Goal: Communication & Community: Answer question/provide support

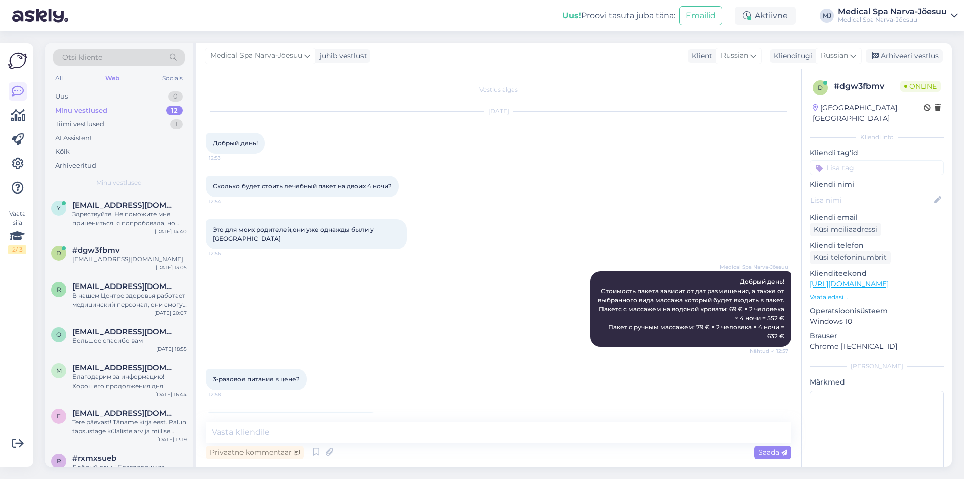
scroll to position [252, 0]
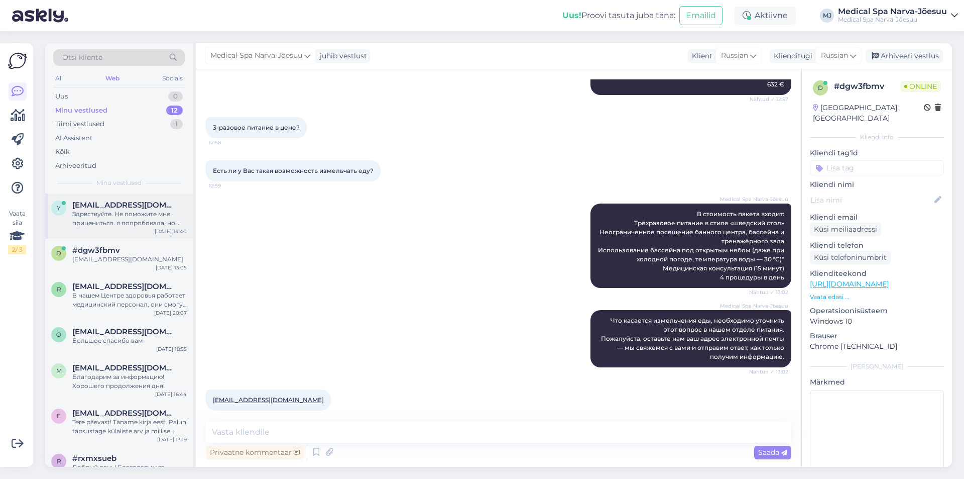
click at [119, 210] on div "Здрвствуйте. Не поможите мне прицениться. я попробовала, но что то запуталась с…" at bounding box center [129, 218] width 115 height 18
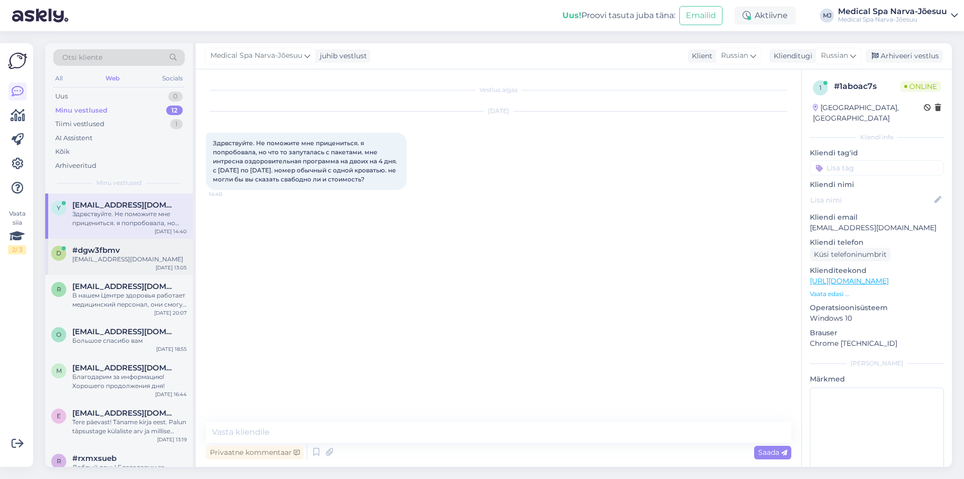
click at [123, 263] on div "[EMAIL_ADDRESS][DOMAIN_NAME]" at bounding box center [129, 259] width 115 height 9
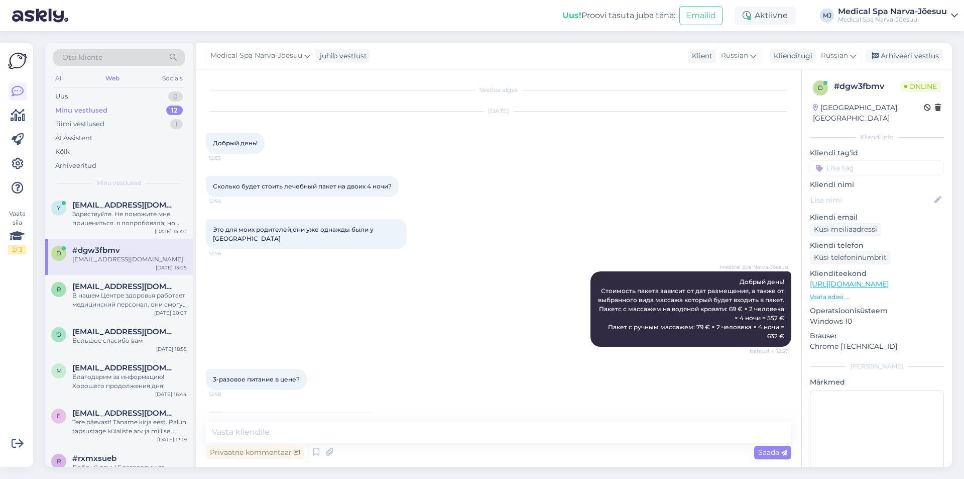
scroll to position [252, 0]
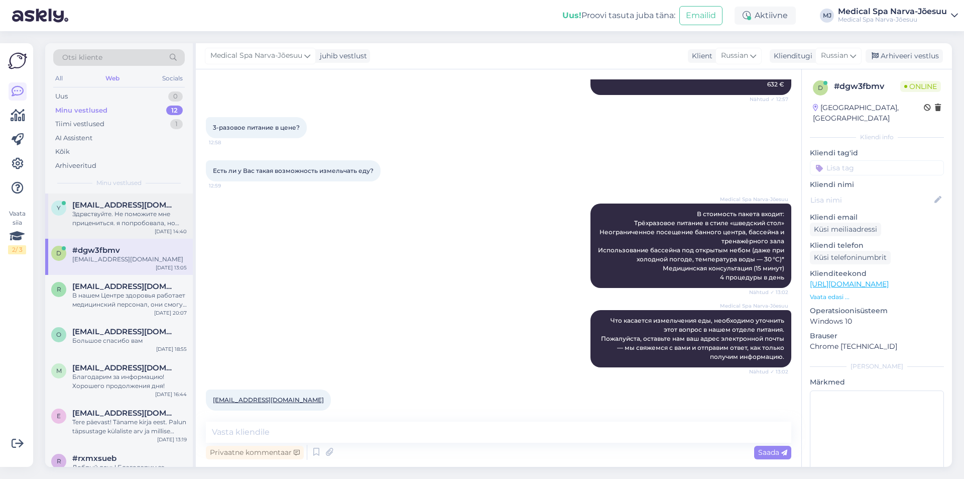
click at [126, 212] on div "Здрвствуйте. Не поможите мне прицениться. я попробовала, но что то запуталась с…" at bounding box center [129, 218] width 115 height 18
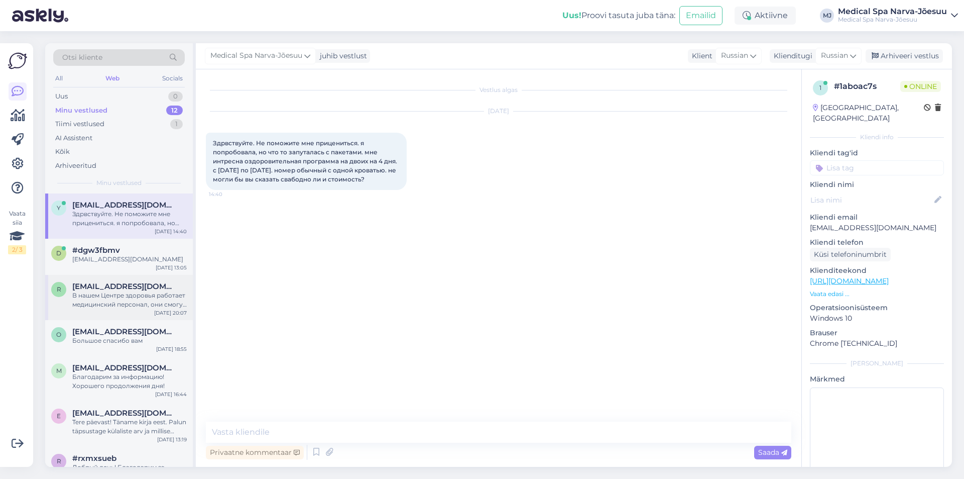
click at [126, 293] on div "В нашем Центре здоровья работает медицинский персонал, они смогут посоветовать …" at bounding box center [129, 300] width 115 height 18
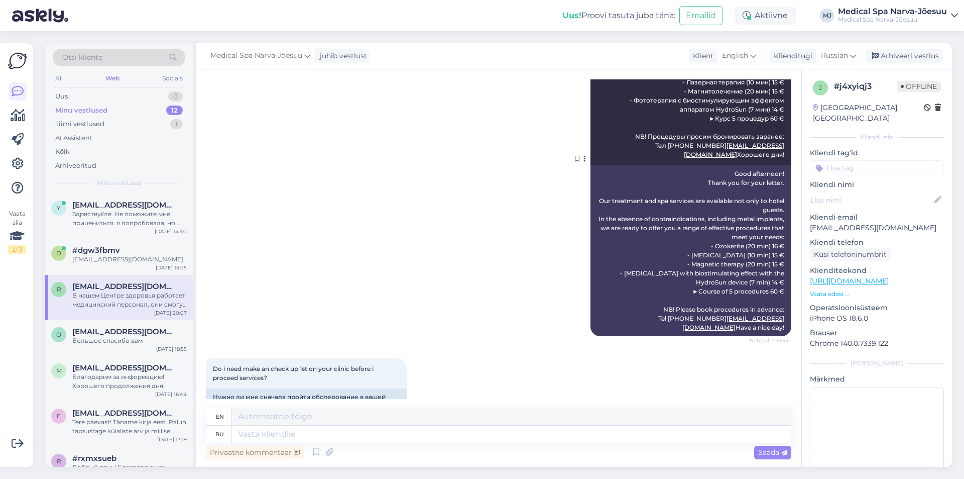
scroll to position [316, 0]
click at [750, 53] on icon at bounding box center [753, 55] width 6 height 11
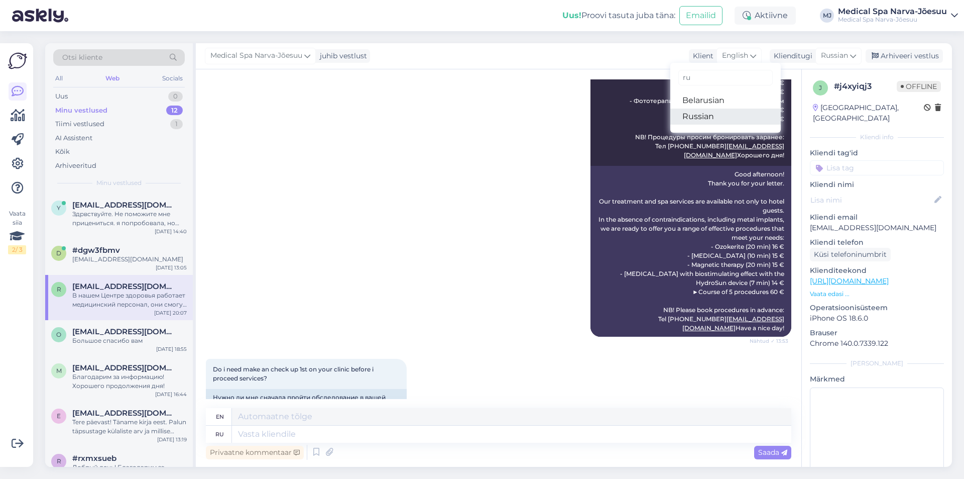
type input "ru"
click at [708, 120] on link "Russian" at bounding box center [726, 116] width 111 height 16
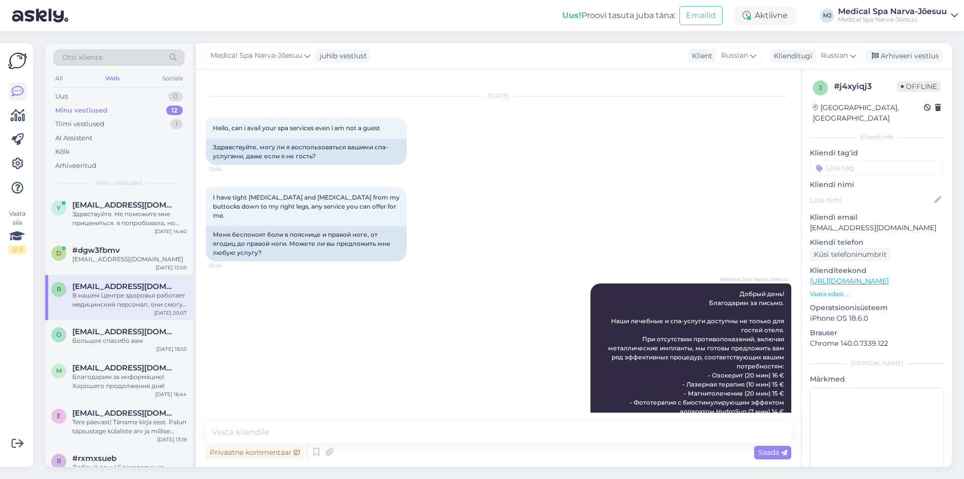
scroll to position [0, 0]
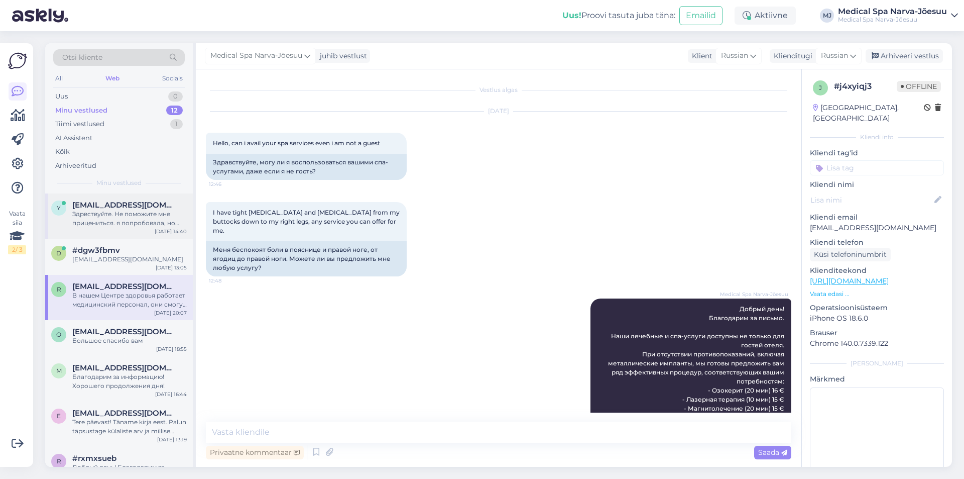
click at [113, 223] on div "Здрвствуйте. Не поможите мне прицениться. я попробовала, но что то запуталась с…" at bounding box center [129, 218] width 115 height 18
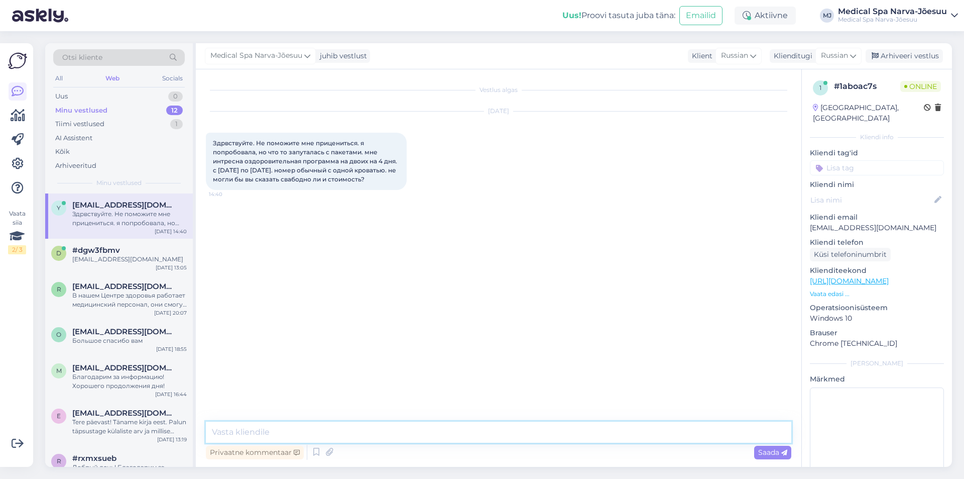
click at [371, 434] on textarea at bounding box center [499, 431] width 586 height 21
type textarea "Добрый день!"
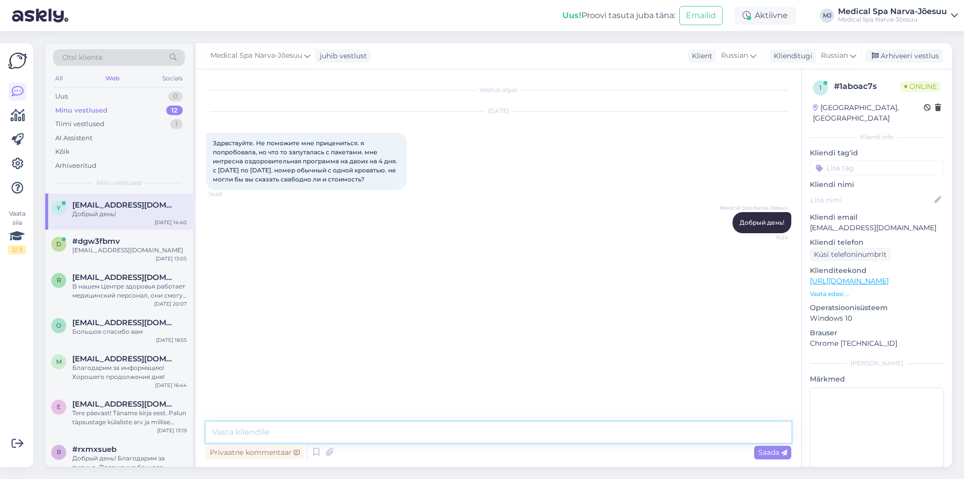
paste textarea "Можем рпредложить Вам наш классический лечебный пакет "Скажи Здоровью Да!" На п…"
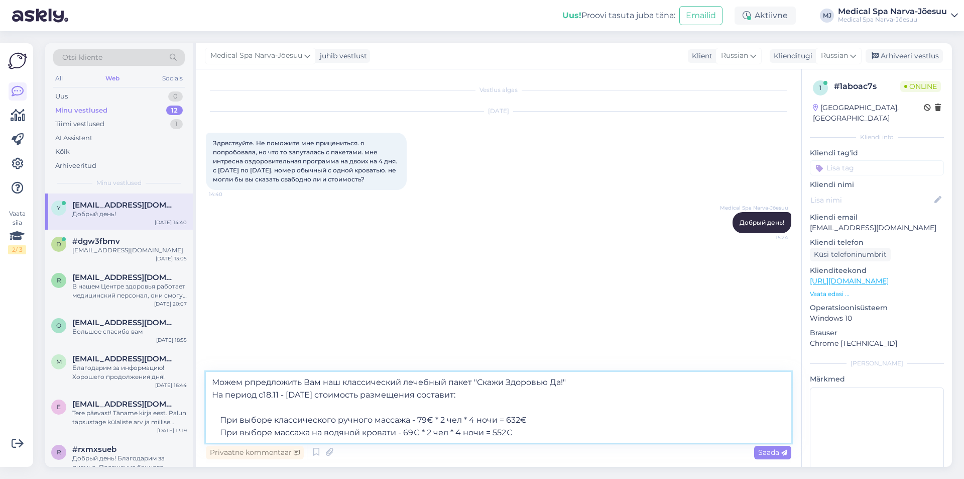
click at [264, 397] on textarea "Можем рпредложить Вам наш классический лечебный пакет "Скажи Здоровью Да!" На п…" at bounding box center [499, 407] width 586 height 71
click at [578, 386] on textarea "Можем рпредложить Вам наш классический лечебный пакет "Скажи Здоровью Да!" На п…" at bounding box center [499, 407] width 586 height 71
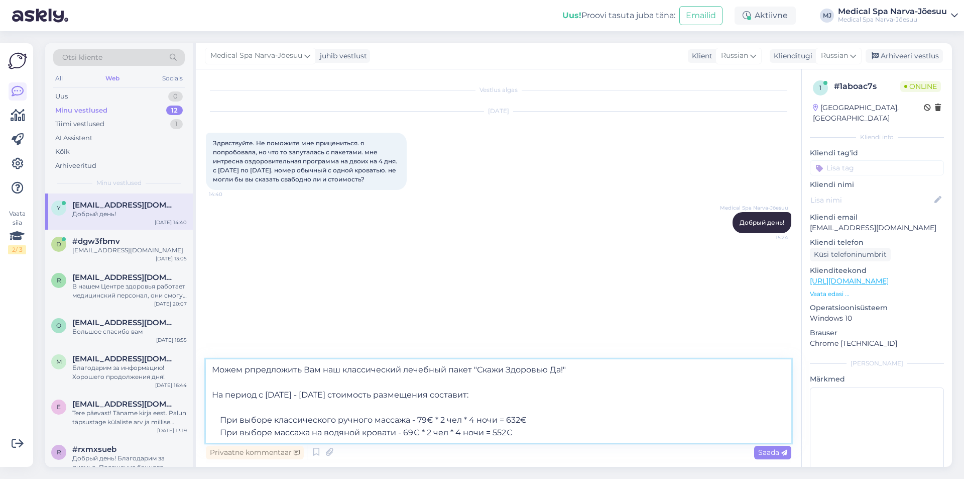
paste textarea "[URL][DOMAIN_NAME]"
click at [537, 434] on textarea "Можем рпредложить Вам наш классический лечебный пакет "Скажи Здоровью Да!" [URL…" at bounding box center [499, 400] width 586 height 83
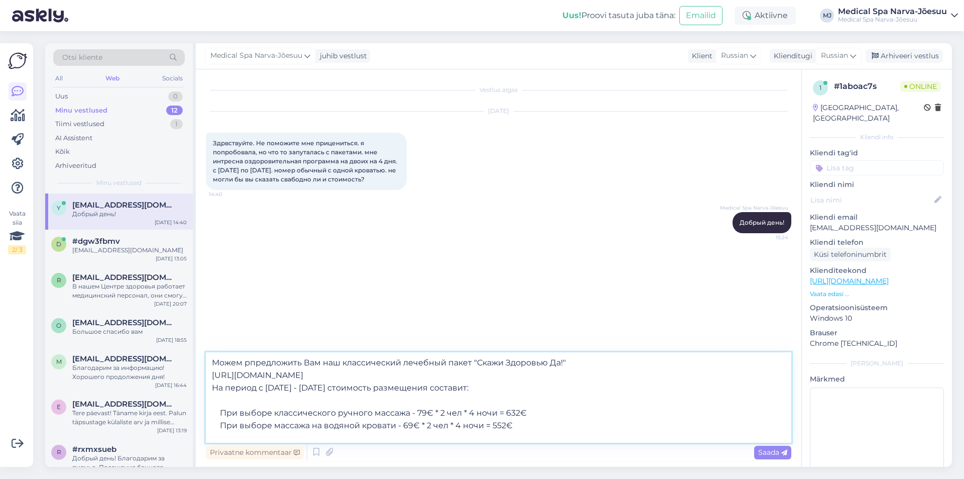
click at [533, 433] on textarea "Можем рпредложить Вам наш классический лечебный пакет "Скажи Здоровью Да!" [URL…" at bounding box center [499, 397] width 586 height 90
paste textarea "Какой из предложенных вариантов Вы предпочли бы, чтобы мы забронировали для Вас?"
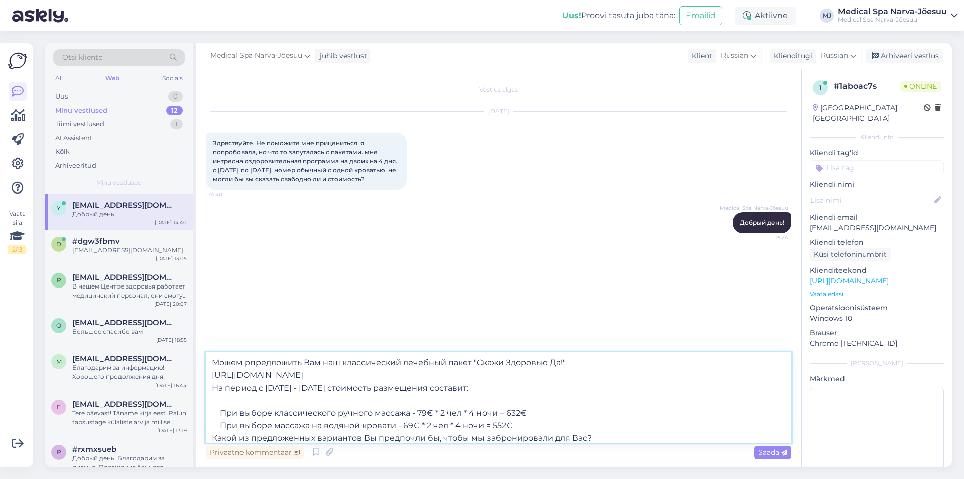
click at [516, 428] on textarea "Можем рпредложить Вам наш классический лечебный пакет "Скажи Здоровью Да!" [URL…" at bounding box center [499, 397] width 586 height 90
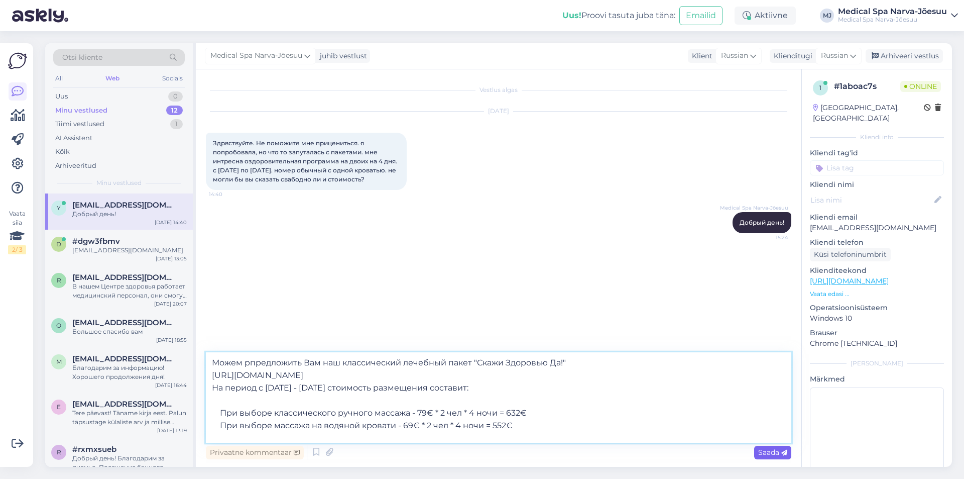
type textarea "Можем рпредложить Вам наш классический лечебный пакет "Скажи Здоровью Да!" [URL…"
click at [760, 447] on div "Saada" at bounding box center [772, 453] width 37 height 14
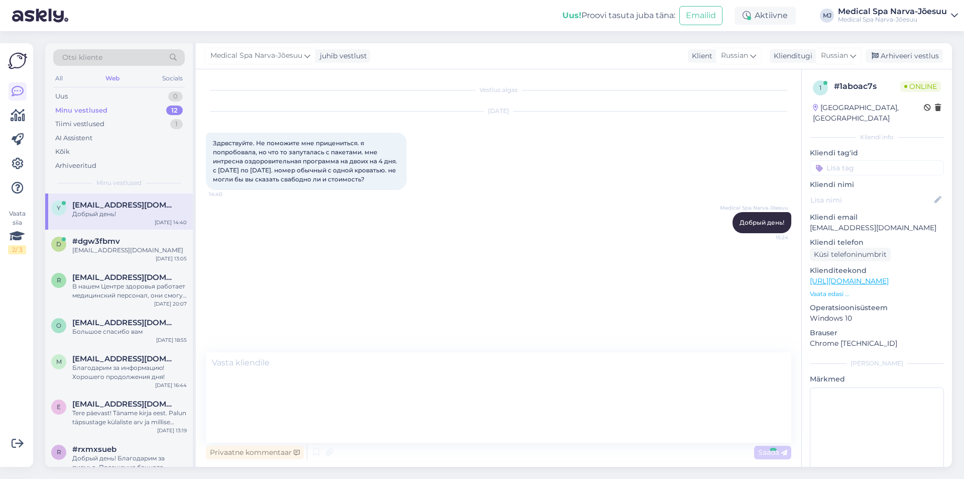
scroll to position [2, 0]
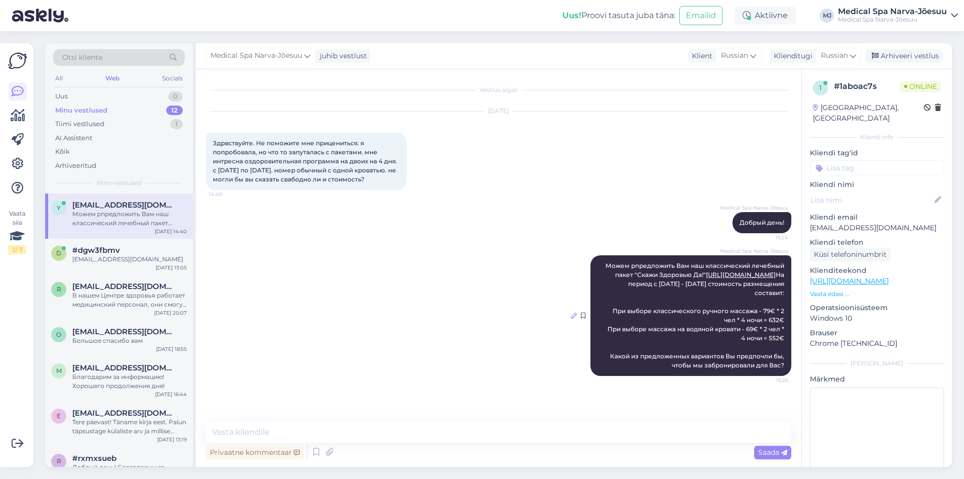
click at [571, 318] on icon at bounding box center [574, 315] width 6 height 6
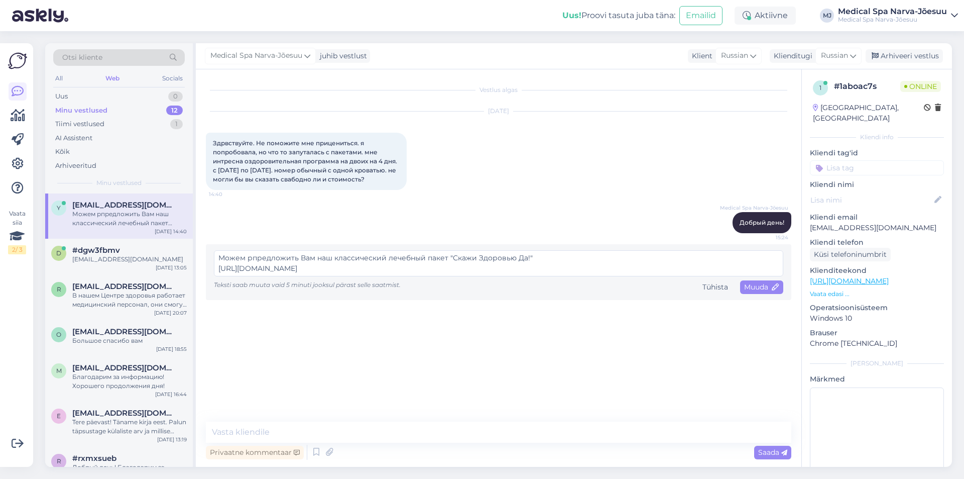
click at [254, 259] on textarea "Можем рпредложить Вам наш классический лечебный пакет "Скажи Здоровью Да!" [URL…" at bounding box center [499, 263] width 570 height 26
type textarea "Можем предложить Вам наш классический лечебный пакет "Скажи Здоровью Да!" [URL]…"
click at [762, 288] on span "Muuda" at bounding box center [761, 286] width 35 height 9
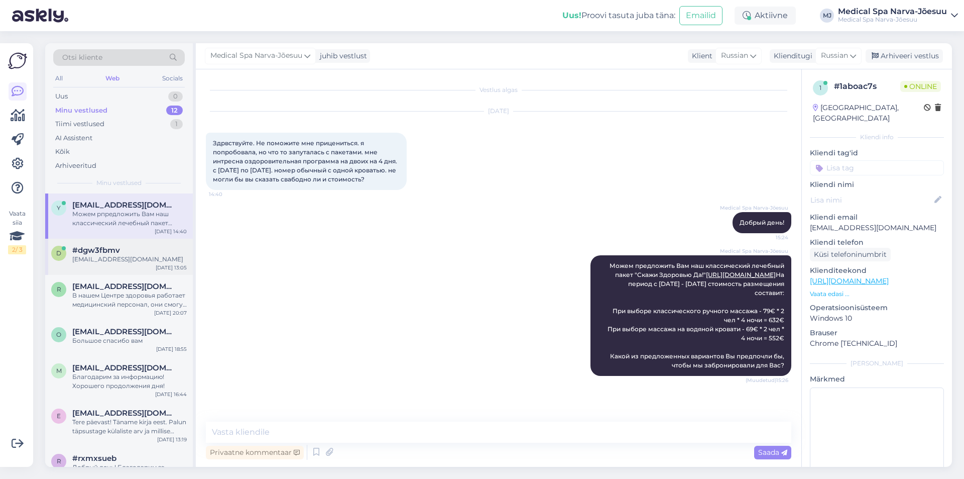
click at [94, 259] on div "[EMAIL_ADDRESS][DOMAIN_NAME]" at bounding box center [129, 259] width 115 height 9
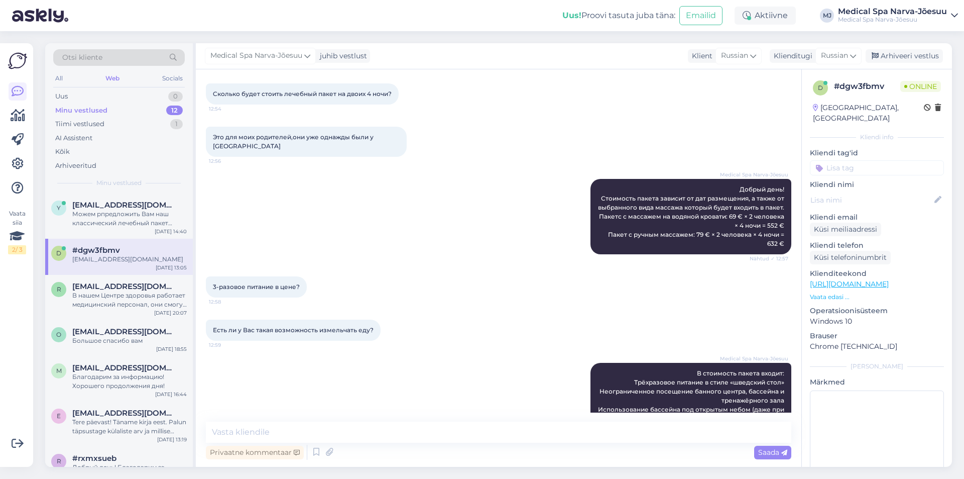
scroll to position [100, 0]
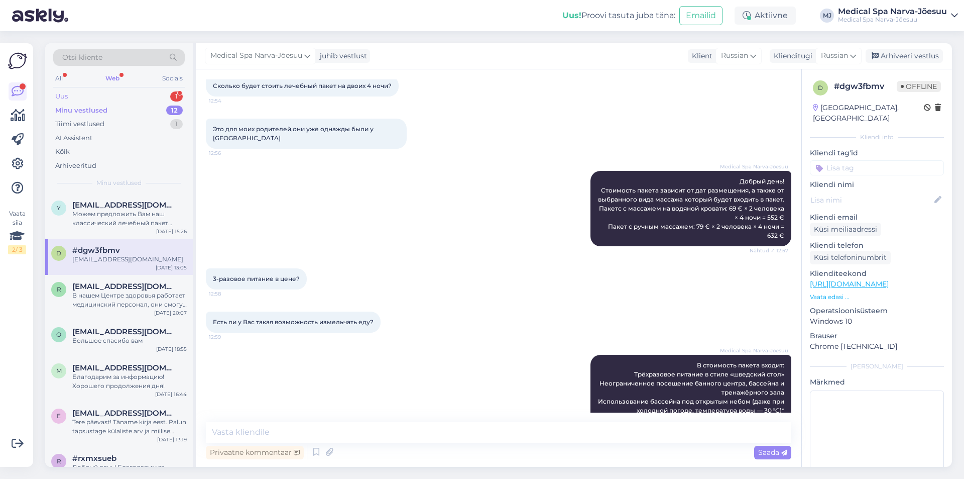
click at [151, 95] on div "Uus 1" at bounding box center [119, 96] width 132 height 14
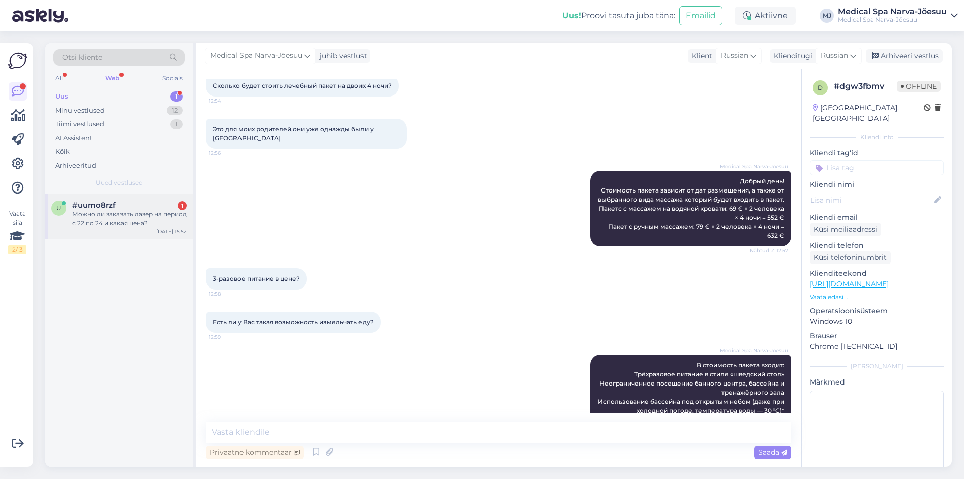
click at [122, 205] on div "#uumo8rzf 1" at bounding box center [129, 204] width 115 height 9
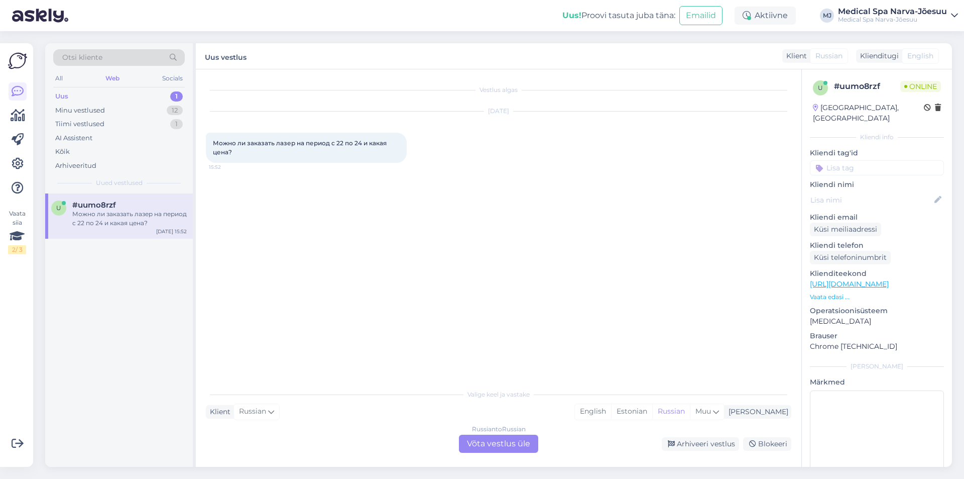
click at [482, 418] on div "Valige keel ja vastake Klient Russian Mina English Estonian Russian Muu Russian…" at bounding box center [499, 418] width 586 height 69
drag, startPoint x: 233, startPoint y: 427, endPoint x: 262, endPoint y: 423, distance: 29.3
click at [235, 427] on div "Valige keel ja vastake Klient Russian Mina English Estonian Russian Muu Russian…" at bounding box center [499, 418] width 586 height 69
drag, startPoint x: 261, startPoint y: 429, endPoint x: 279, endPoint y: 477, distance: 50.6
click at [262, 433] on div "Valige keel ja vastake Klient Russian Mina English Estonian Russian Muu Russian…" at bounding box center [499, 418] width 586 height 69
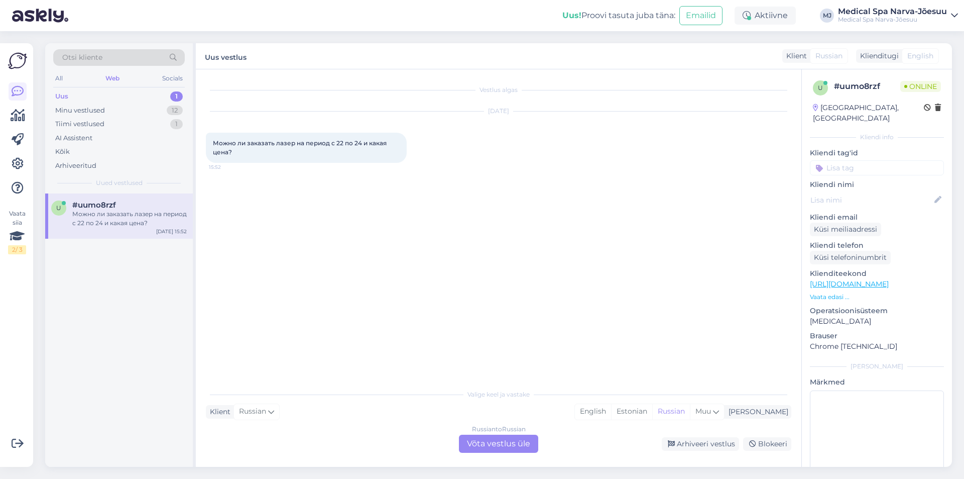
click at [502, 444] on div "Russian to Russian Võta vestlus üle" at bounding box center [498, 443] width 79 height 18
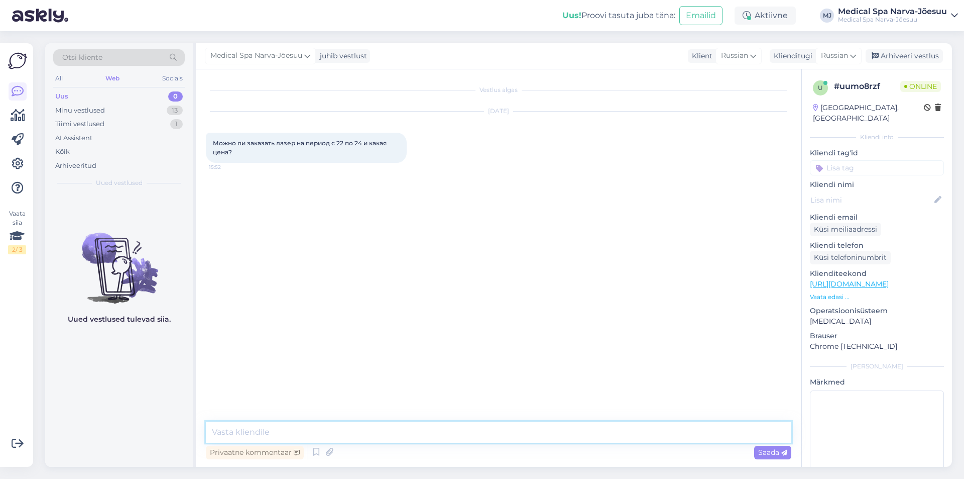
click at [311, 437] on textarea at bounding box center [499, 431] width 586 height 21
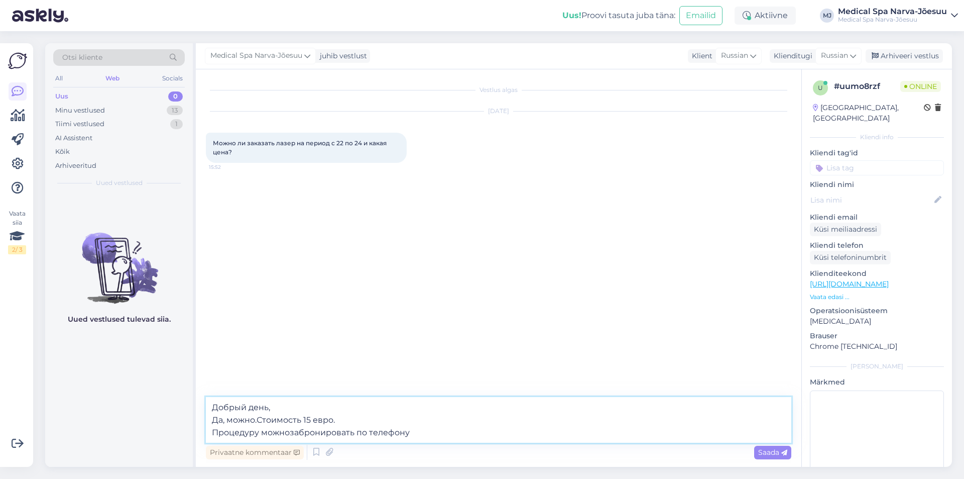
paste textarea "[PHONE_NUMBER]"
type textarea "Добрый день, Да, можно.Стоимость 15 евро. Процедуру можнозабронировать по телеф…"
click at [769, 455] on span "Saada" at bounding box center [772, 452] width 29 height 9
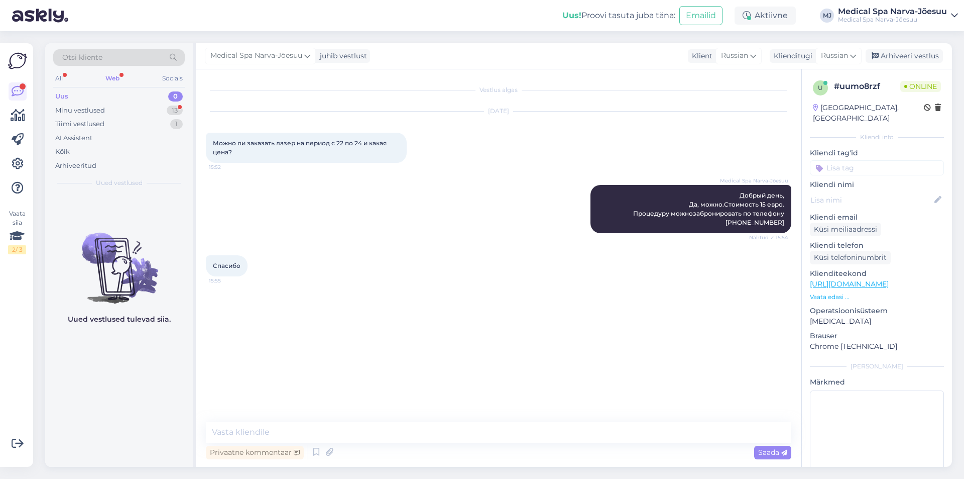
click at [55, 98] on div "Uus 0" at bounding box center [119, 96] width 132 height 14
click at [85, 107] on div "Minu vestlused" at bounding box center [80, 110] width 50 height 10
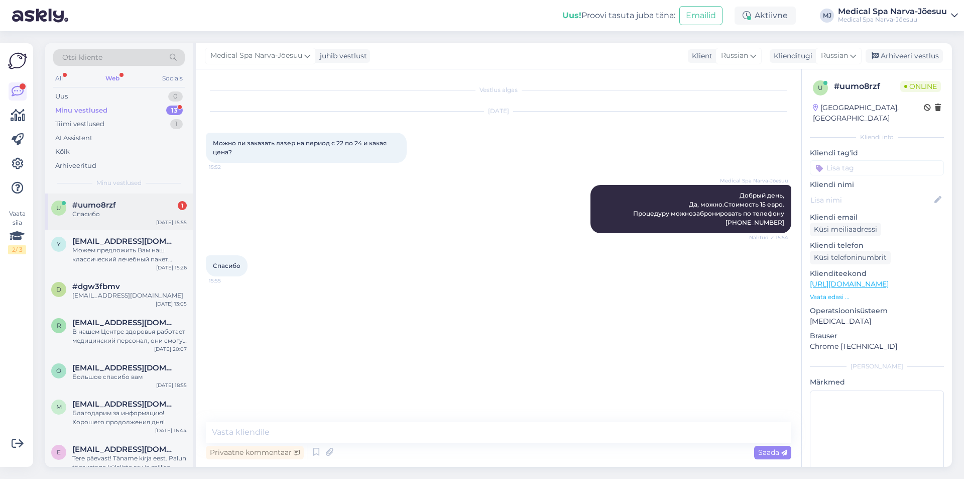
click at [118, 218] on div "u #uumo8rzf 1 Спасибо [DATE] 15:55" at bounding box center [119, 211] width 148 height 36
